Goal: Information Seeking & Learning: Learn about a topic

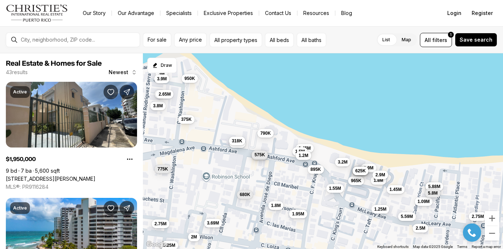
click at [262, 157] on span "575K" at bounding box center [260, 154] width 11 height 6
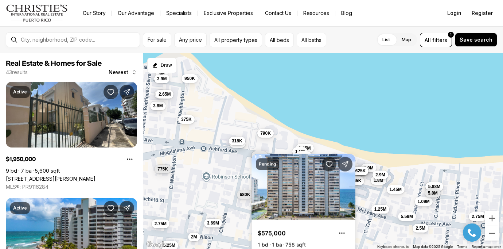
click at [243, 160] on div "1.95M 3M 945K 610K 3.8M 3.69M 1.9M 1.55M 1.8M 2M 1.45M 3.2M 965K 1.5M 585K 575K…" at bounding box center [323, 151] width 360 height 196
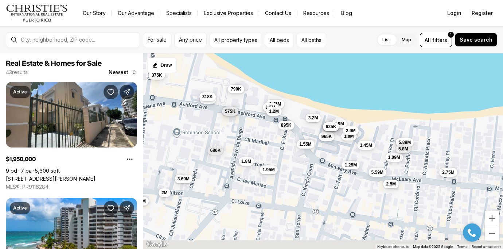
drag, startPoint x: 290, startPoint y: 190, endPoint x: 256, endPoint y: 138, distance: 61.9
click at [256, 138] on div "1.95M 3M 945K 610K 3.8M 3.69M 1.9M 1.55M 1.8M 2M 1.45M 3.2M 965K 1.5M 585K 575K…" at bounding box center [323, 151] width 360 height 196
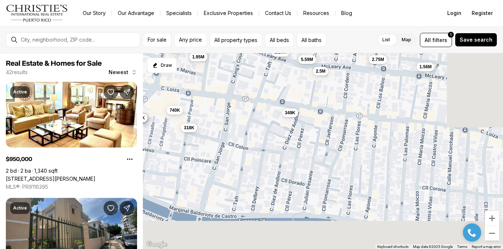
drag, startPoint x: 313, startPoint y: 197, endPoint x: 241, endPoint y: 84, distance: 134.1
click at [241, 84] on div "1.95M 945K 610K 3.69M 1.9M 1.55M 1.8M 2M 1.45M 3.2M 965K 1.5M 585K 575K 680K 64…" at bounding box center [323, 151] width 360 height 196
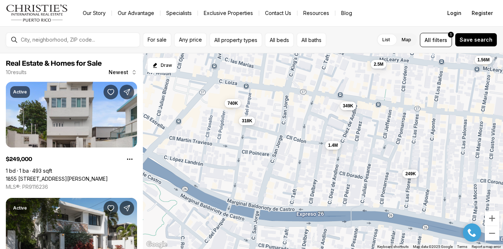
drag, startPoint x: 184, startPoint y: 139, endPoint x: 248, endPoint y: 139, distance: 64.6
click at [248, 139] on div "2.5M 318K 1.56M 349K 740K 249K 1.38M 1.4M 1.5M 1.2M" at bounding box center [323, 151] width 360 height 196
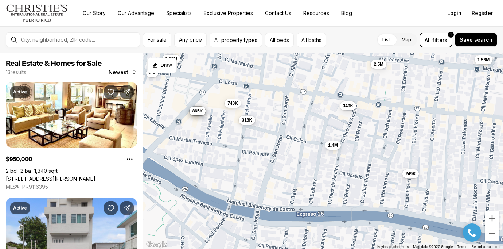
click at [247, 117] on span "318K" at bounding box center [247, 120] width 11 height 6
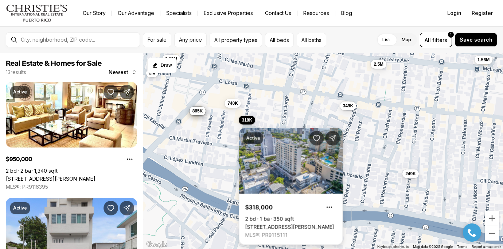
click at [316, 224] on link "[STREET_ADDRESS][PERSON_NAME]" at bounding box center [289, 227] width 89 height 7
